Goal: Task Accomplishment & Management: Manage account settings

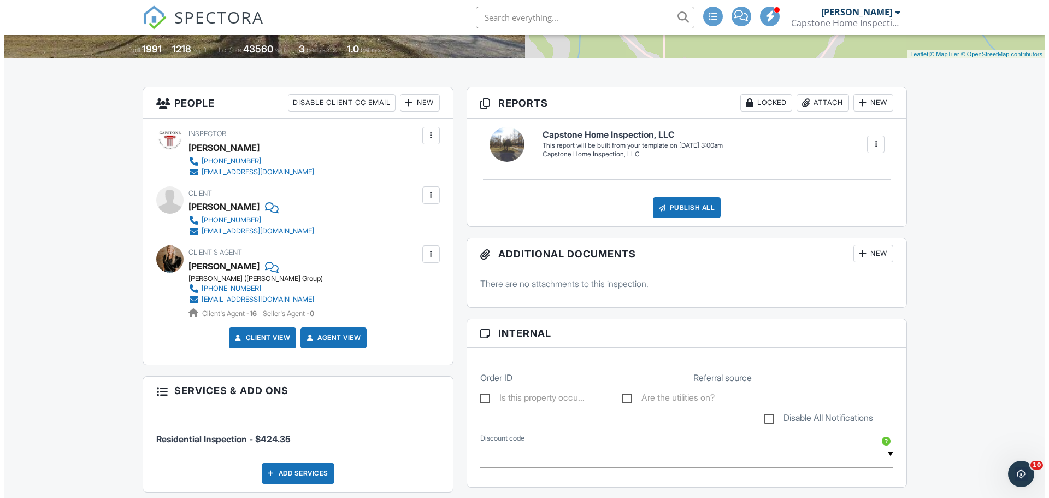
scroll to position [437, 0]
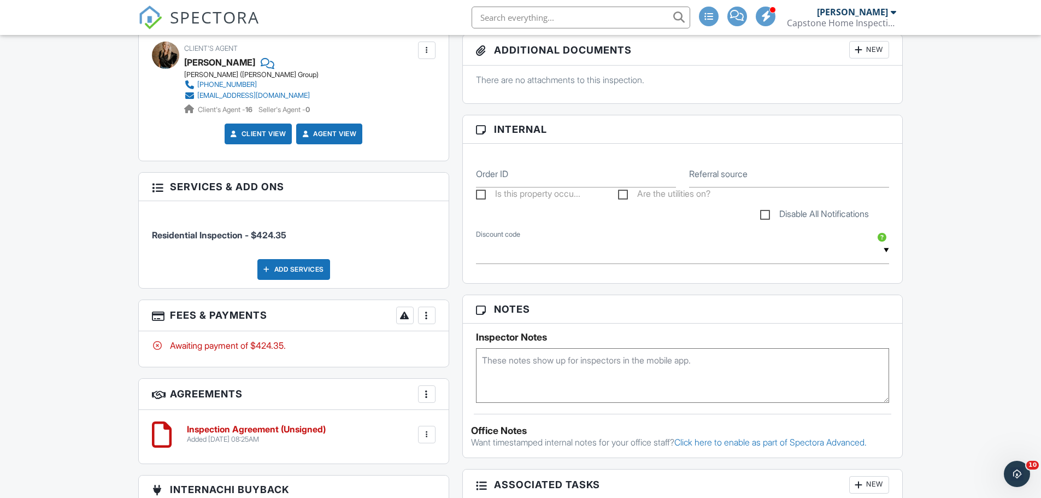
click at [288, 267] on div "Add Services" at bounding box center [293, 269] width 73 height 21
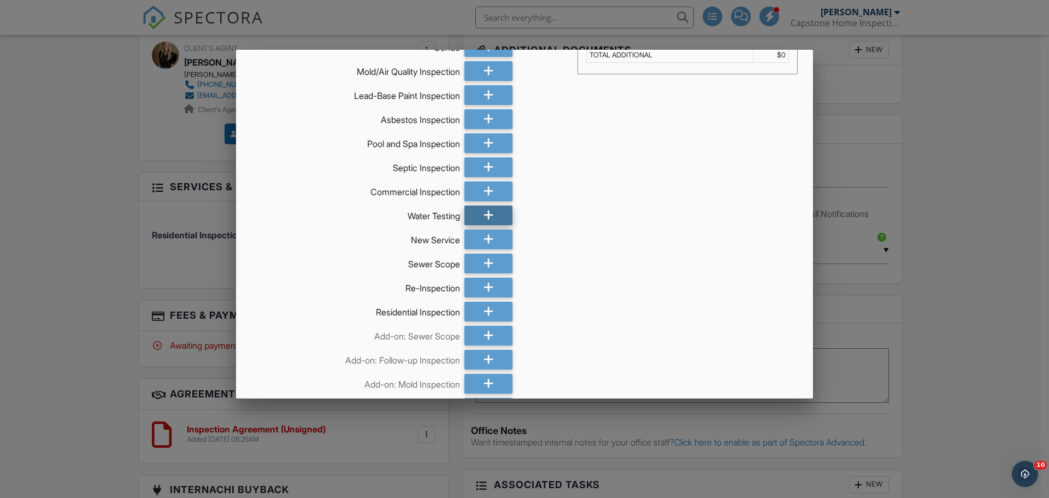
scroll to position [134, 0]
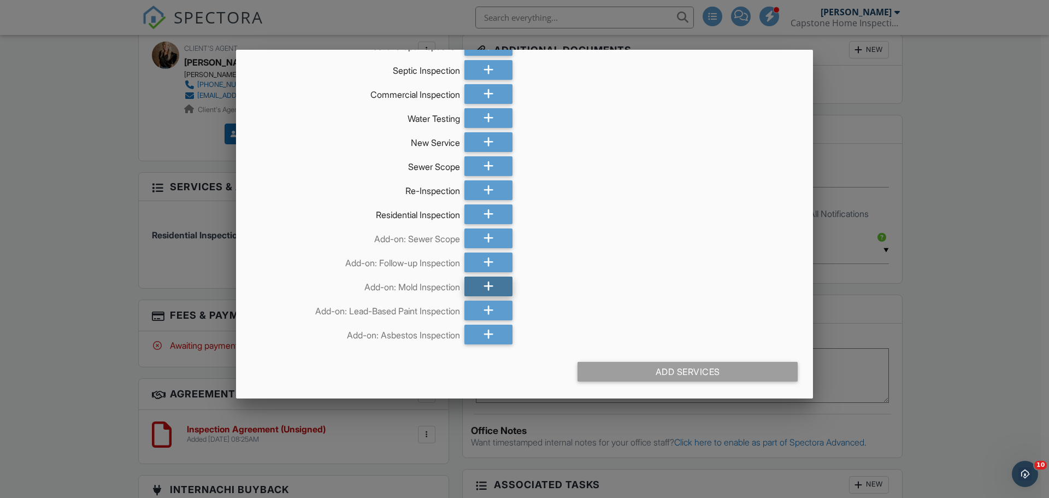
click at [483, 283] on icon at bounding box center [488, 286] width 10 height 20
click at [670, 377] on div "Add Services (+ $414.0)" at bounding box center [687, 372] width 220 height 20
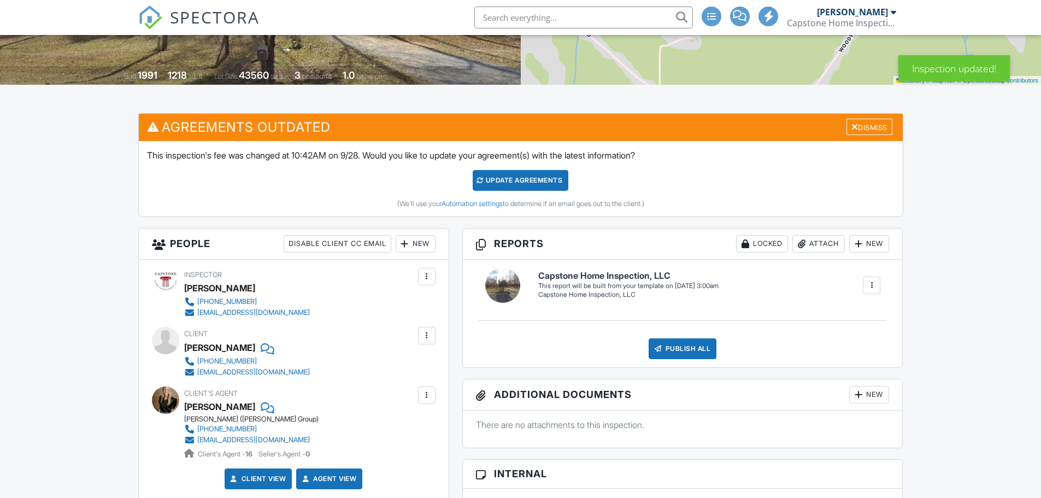
scroll to position [109, 0]
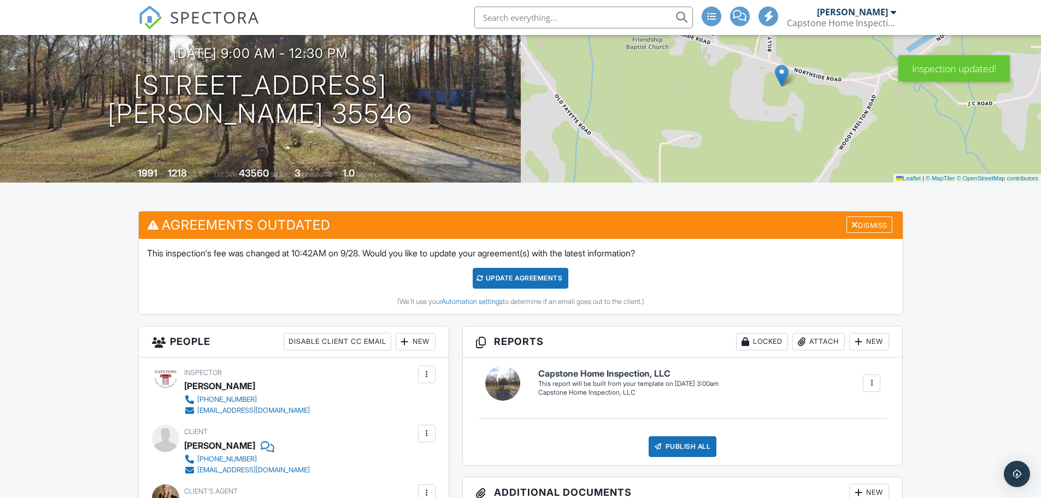
click at [504, 279] on div "Update Agreements" at bounding box center [520, 278] width 96 height 21
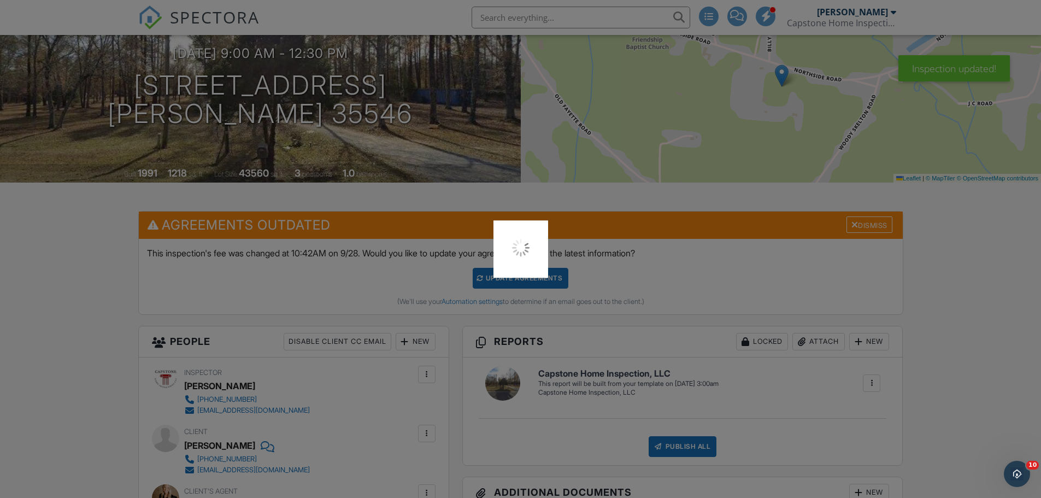
scroll to position [0, 0]
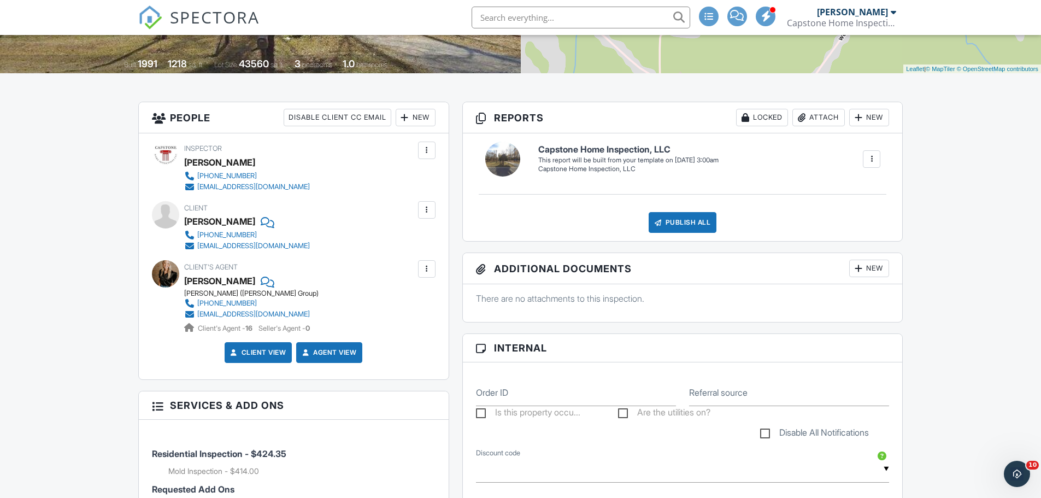
click at [428, 211] on div at bounding box center [426, 209] width 11 height 11
click at [333, 247] on li "Edit" at bounding box center [368, 242] width 122 height 27
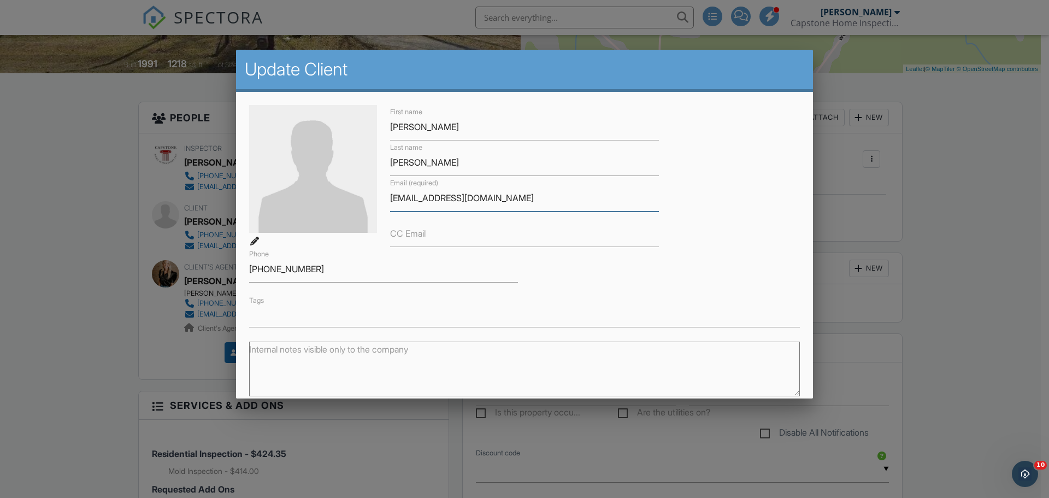
drag, startPoint x: 539, startPoint y: 203, endPoint x: 356, endPoint y: 193, distance: 183.8
click at [356, 193] on div "First name [PERSON_NAME] name [PERSON_NAME] Email (required) [EMAIL_ADDRESS][DO…" at bounding box center [525, 216] width 564 height 222
drag, startPoint x: 341, startPoint y: 275, endPoint x: 180, endPoint y: 264, distance: 161.5
click at [1014, 182] on div at bounding box center [524, 256] width 1049 height 622
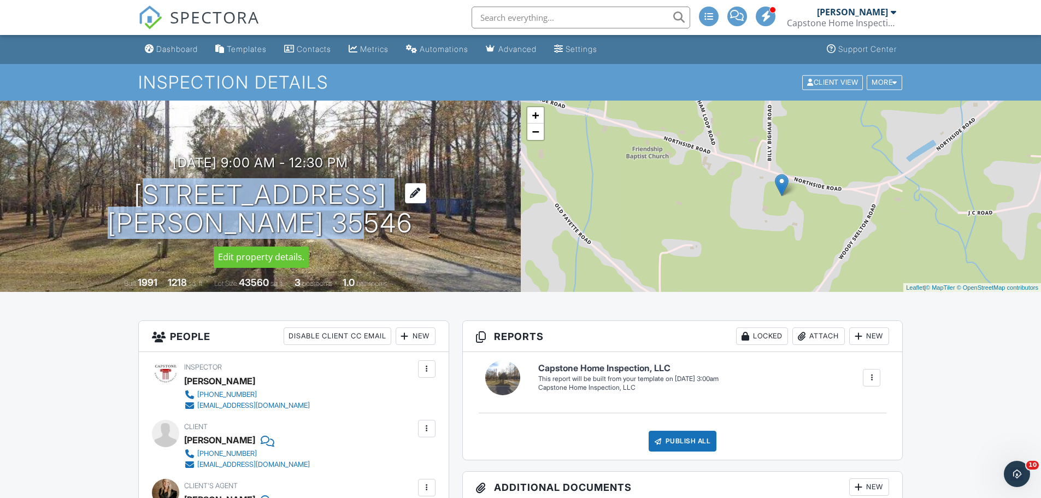
drag, startPoint x: 133, startPoint y: 187, endPoint x: 383, endPoint y: 218, distance: 252.2
click at [383, 218] on div "[DATE] 9:00 am - 12:30 pm [STREET_ADDRESS] Berry, AL 35546" at bounding box center [260, 196] width 521 height 82
copy h1 "[STREET_ADDRESS][PERSON_NAME]"
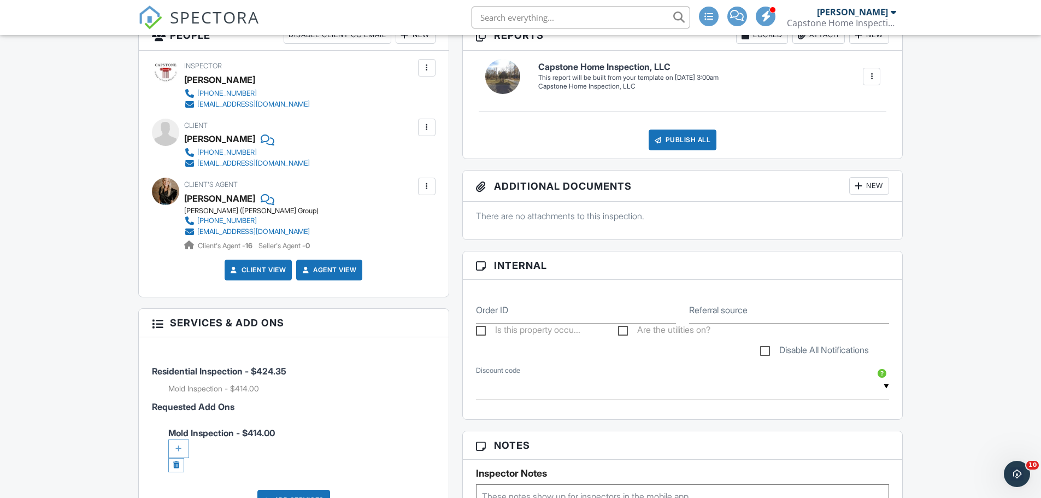
scroll to position [328, 0]
